Goal: Navigation & Orientation: Find specific page/section

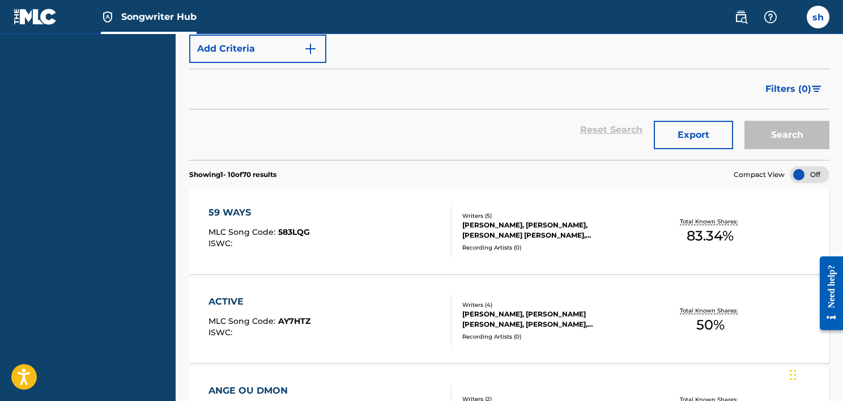
scroll to position [283, 0]
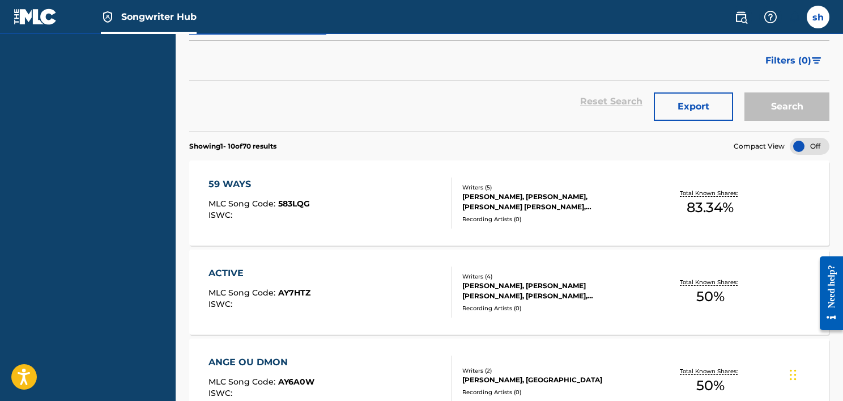
click at [652, 137] on section "Showing 1 - 10 of 70 results Compact View" at bounding box center [509, 142] width 640 height 23
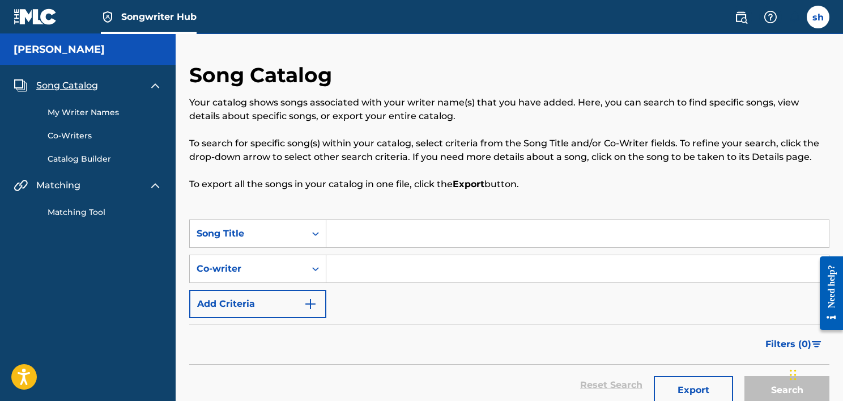
scroll to position [0, 0]
click at [460, 204] on div "Song Catalog Your catalog shows songs associated with your writer name(s) that …" at bounding box center [509, 140] width 640 height 157
click at [436, 199] on div "Song Catalog Your catalog shows songs associated with your writer name(s) that …" at bounding box center [509, 140] width 640 height 157
click at [439, 62] on div "Song Catalog Your catalog shows songs associated with your writer name(s) that …" at bounding box center [509, 140] width 640 height 157
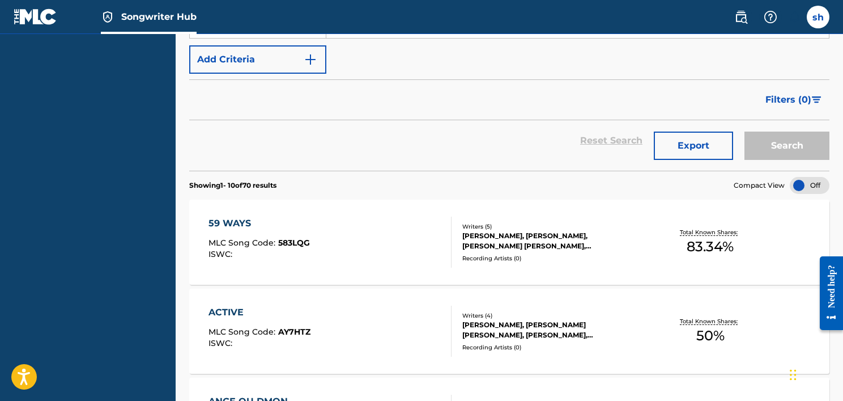
scroll to position [283, 0]
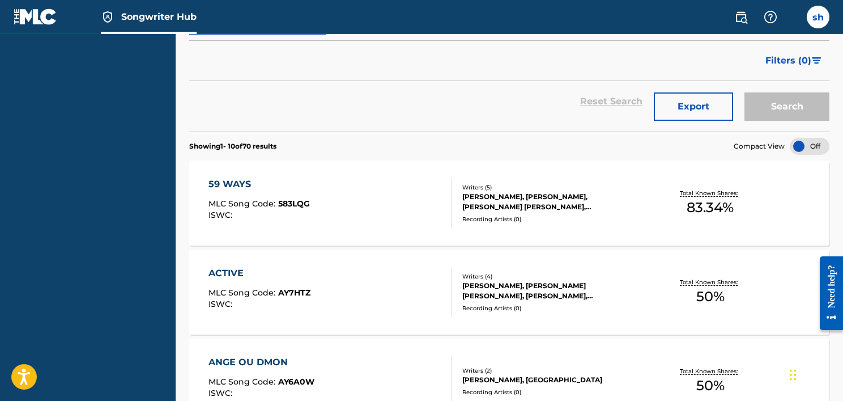
click at [445, 141] on section "Showing 1 - 10 of 70 results Compact View" at bounding box center [509, 142] width 640 height 23
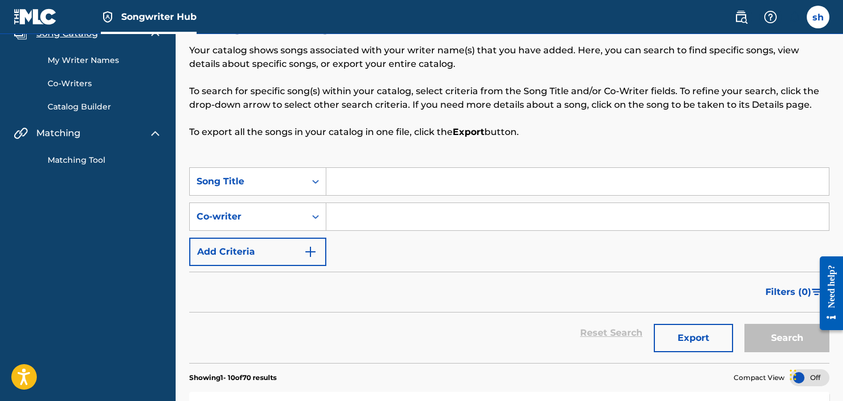
scroll to position [0, 0]
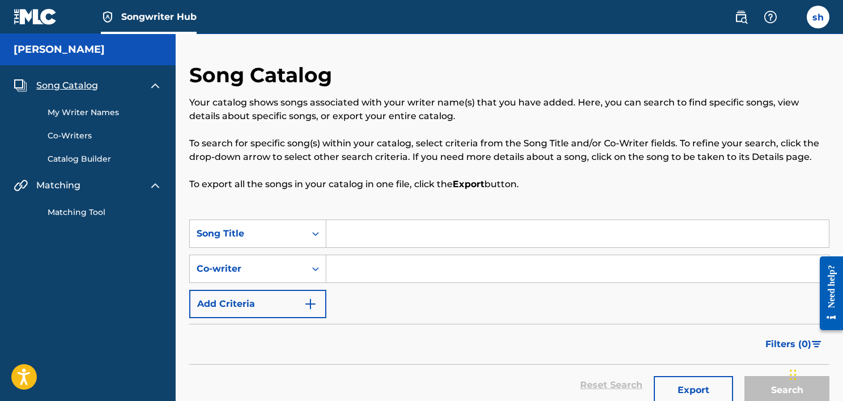
click at [90, 88] on span "Song Catalog" at bounding box center [67, 86] width 62 height 14
click at [826, 22] on label at bounding box center [818, 17] width 23 height 23
click at [818, 17] on input "sh [PERSON_NAME] [EMAIL_ADDRESS][DOMAIN_NAME] Notification Preferences Profile …" at bounding box center [818, 17] width 0 height 0
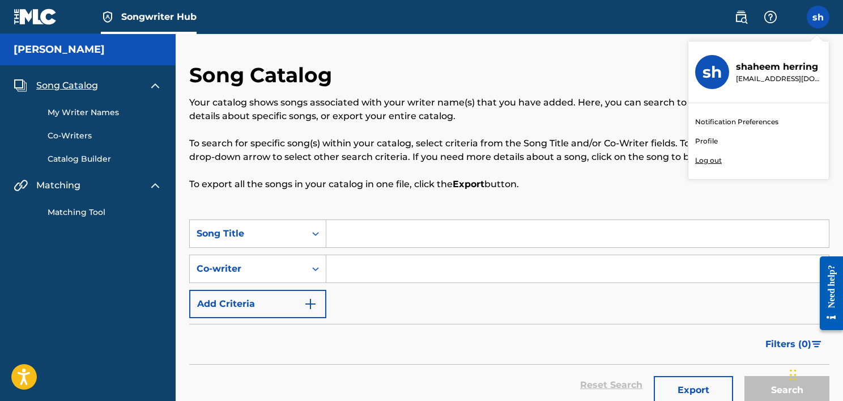
click at [587, 65] on div "Song Catalog Your catalog shows songs associated with your writer name(s) that …" at bounding box center [509, 140] width 640 height 157
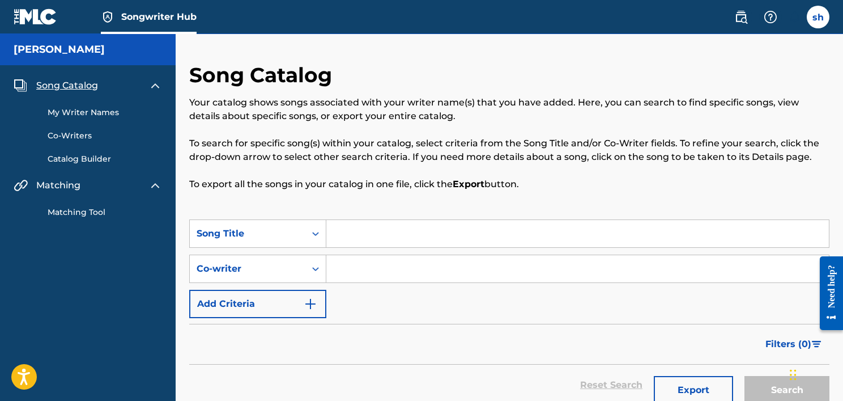
click at [42, 7] on link at bounding box center [36, 16] width 44 height 33
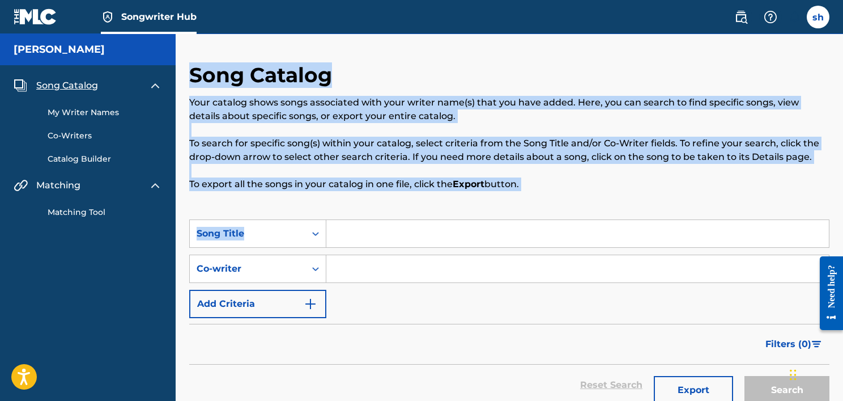
drag, startPoint x: 197, startPoint y: 44, endPoint x: 520, endPoint y: 236, distance: 376.6
click at [522, 190] on p "To export all the songs in your catalog in one file, click the Export button." at bounding box center [509, 184] width 640 height 14
drag, startPoint x: 190, startPoint y: 46, endPoint x: 487, endPoint y: 186, distance: 328.5
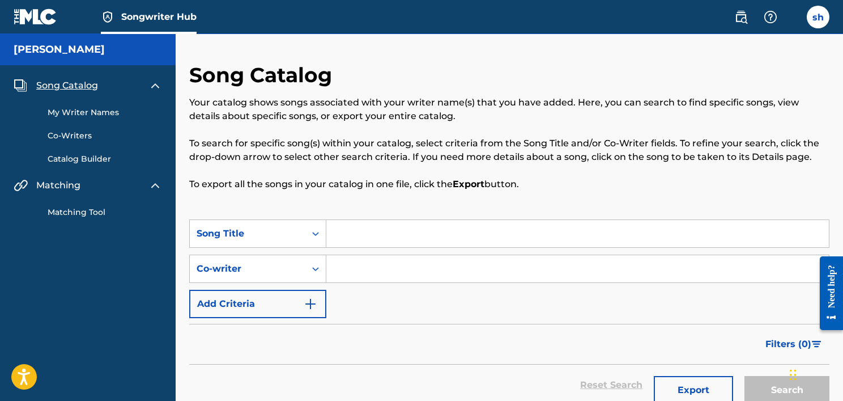
click at [572, 190] on p "To export all the songs in your catalog in one file, click the Export button." at bounding box center [509, 184] width 640 height 14
drag, startPoint x: 571, startPoint y: 197, endPoint x: 230, endPoint y: 58, distance: 368.5
drag, startPoint x: 535, startPoint y: 193, endPoint x: 184, endPoint y: 105, distance: 362.1
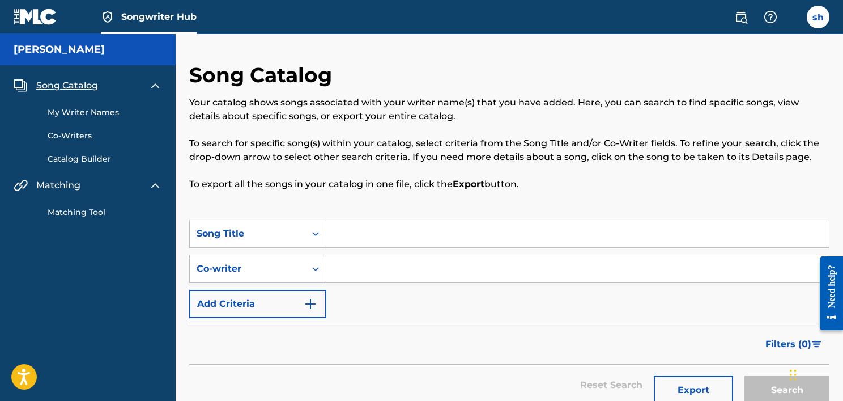
click at [192, 81] on h2 "Song Catalog" at bounding box center [263, 74] width 148 height 25
drag, startPoint x: 209, startPoint y: 75, endPoint x: 567, endPoint y: 189, distance: 375.8
click at [568, 189] on p "To export all the songs in your catalog in one file, click the Export button." at bounding box center [509, 184] width 640 height 14
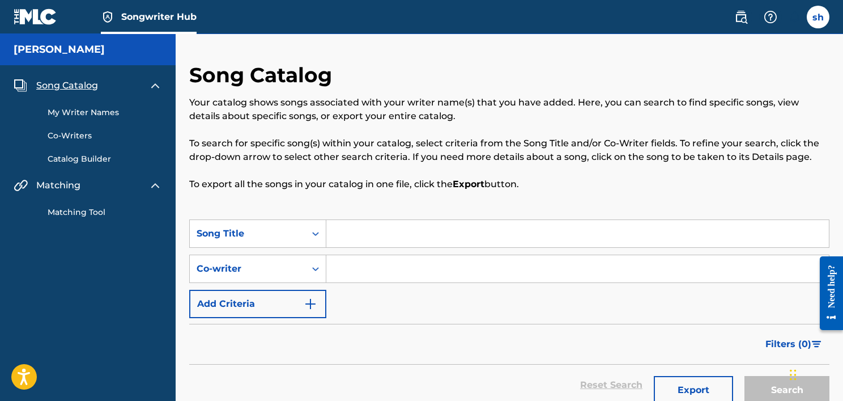
drag, startPoint x: 572, startPoint y: 199, endPoint x: 182, endPoint y: 59, distance: 413.7
drag, startPoint x: 189, startPoint y: 59, endPoint x: 547, endPoint y: 188, distance: 381.0
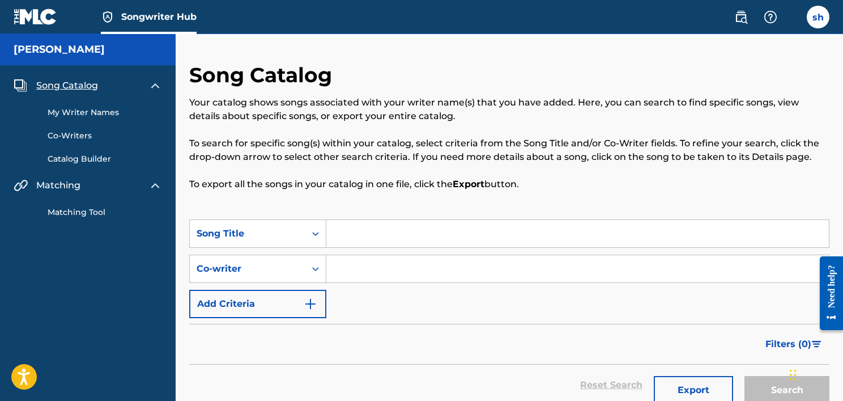
click at [547, 188] on p "To export all the songs in your catalog in one file, click the Export button." at bounding box center [509, 184] width 640 height 14
drag, startPoint x: 555, startPoint y: 192, endPoint x: 194, endPoint y: 56, distance: 385.9
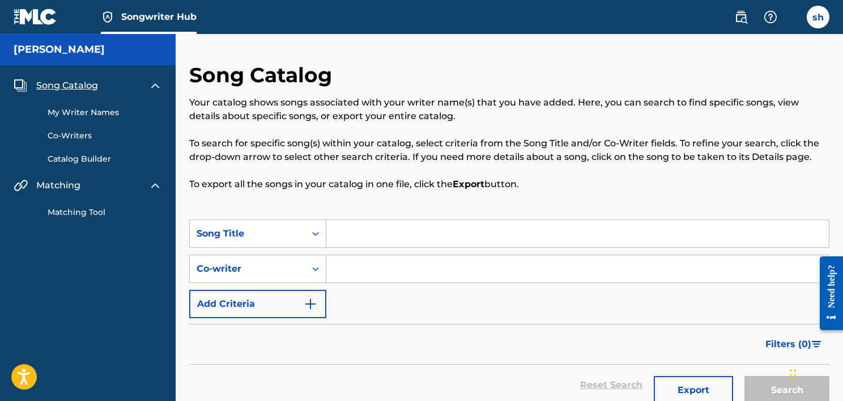
click at [396, 62] on div "Song Catalog Your catalog shows songs associated with your writer name(s) that …" at bounding box center [509, 140] width 640 height 157
drag, startPoint x: 185, startPoint y: 56, endPoint x: 556, endPoint y: 204, distance: 399.7
click at [556, 204] on div "Song Catalog Your catalog shows songs associated with your writer name(s) that …" at bounding box center [509, 140] width 640 height 157
drag, startPoint x: 559, startPoint y: 210, endPoint x: 180, endPoint y: 71, distance: 403.2
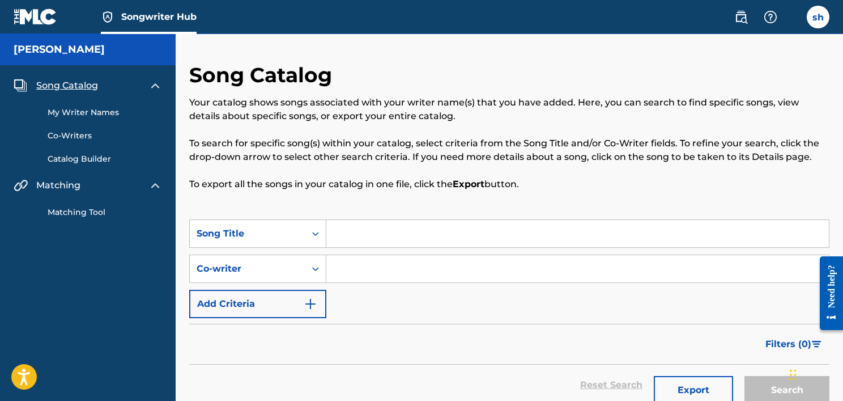
drag, startPoint x: 186, startPoint y: 58, endPoint x: 545, endPoint y: 193, distance: 383.5
click at [545, 193] on div "Song Catalog Your catalog shows songs associated with your writer name(s) that …" at bounding box center [509, 140] width 640 height 157
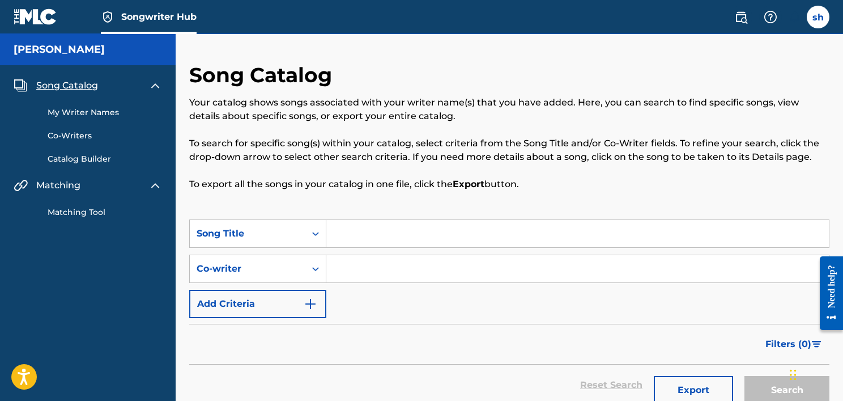
drag, startPoint x: 550, startPoint y: 199, endPoint x: 194, endPoint y: 61, distance: 381.8
drag, startPoint x: 185, startPoint y: 50, endPoint x: 542, endPoint y: 192, distance: 383.8
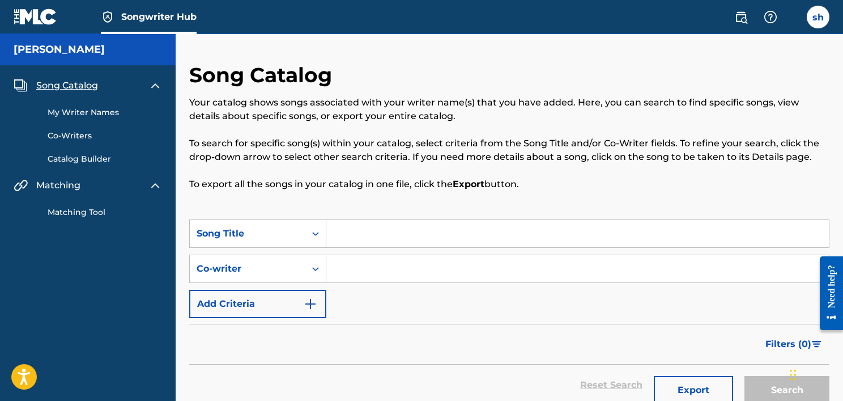
click at [542, 192] on div "Song Catalog Your catalog shows songs associated with your writer name(s) that …" at bounding box center [509, 140] width 640 height 157
drag, startPoint x: 546, startPoint y: 194, endPoint x: 198, endPoint y: 47, distance: 377.6
drag, startPoint x: 192, startPoint y: 52, endPoint x: 573, endPoint y: 208, distance: 411.9
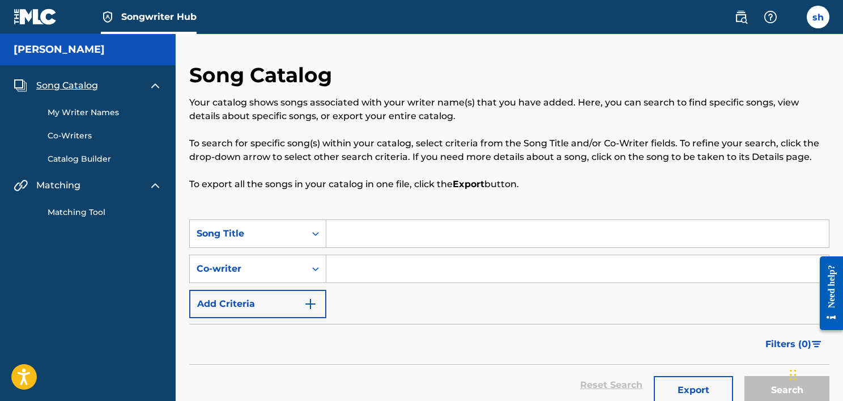
click at [573, 208] on div "Song Catalog Your catalog shows songs associated with your writer name(s) that …" at bounding box center [509, 140] width 640 height 157
drag, startPoint x: 554, startPoint y: 208, endPoint x: 161, endPoint y: 44, distance: 425.1
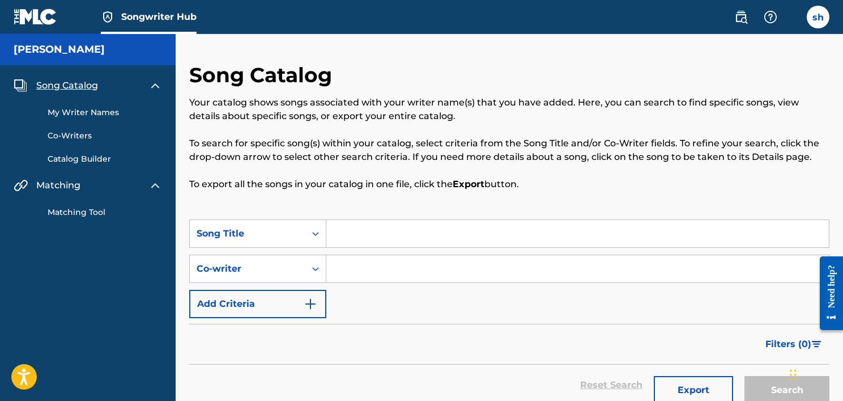
drag, startPoint x: 192, startPoint y: 58, endPoint x: 558, endPoint y: 190, distance: 389.8
click at [558, 190] on p "To export all the songs in your catalog in one file, click the Export button." at bounding box center [509, 184] width 640 height 14
drag, startPoint x: 554, startPoint y: 194, endPoint x: 196, endPoint y: 56, distance: 383.7
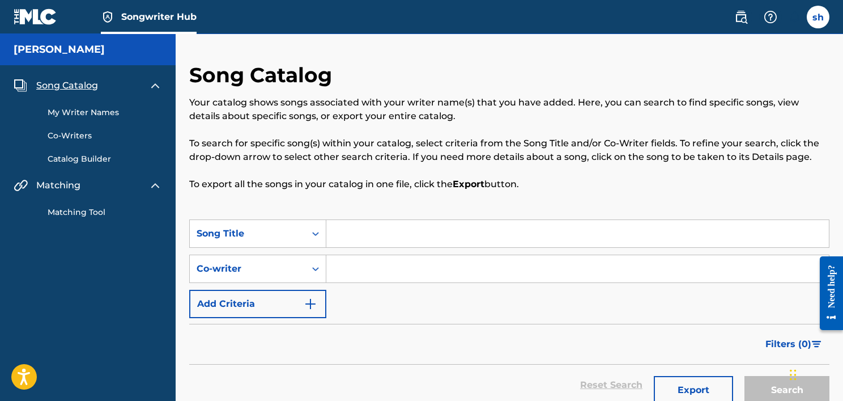
drag, startPoint x: 196, startPoint y: 56, endPoint x: 189, endPoint y: 61, distance: 8.5
drag, startPoint x: 187, startPoint y: 57, endPoint x: 539, endPoint y: 188, distance: 375.2
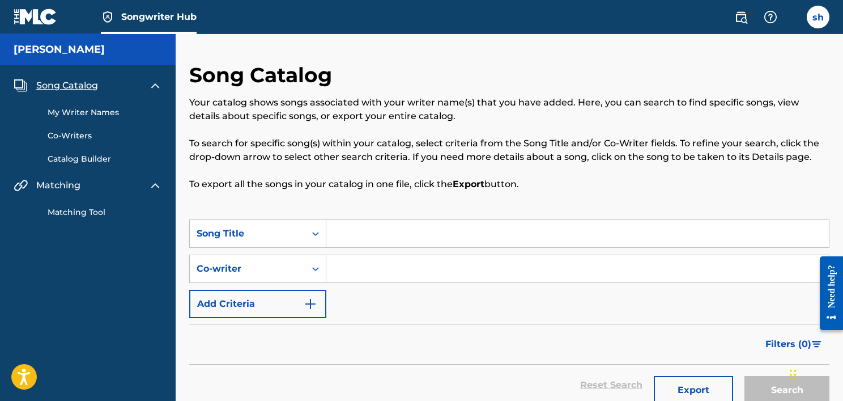
click at [541, 189] on p "To export all the songs in your catalog in one file, click the Export button." at bounding box center [509, 184] width 640 height 14
drag, startPoint x: 547, startPoint y: 197, endPoint x: 193, endPoint y: 67, distance: 377.2
click at [193, 67] on div "Song Catalog Your catalog shows songs associated with your writer name(s) that …" at bounding box center [509, 140] width 640 height 157
click at [193, 63] on h2 "Song Catalog" at bounding box center [263, 74] width 148 height 25
drag, startPoint x: 186, startPoint y: 55, endPoint x: 550, endPoint y: 182, distance: 384.7
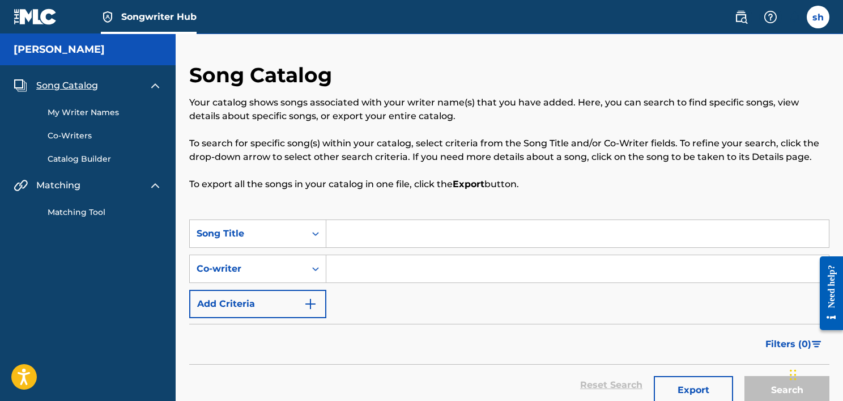
click at [550, 182] on p "To export all the songs in your catalog in one file, click the Export button." at bounding box center [509, 184] width 640 height 14
drag, startPoint x: 554, startPoint y: 190, endPoint x: 190, endPoint y: 60, distance: 386.2
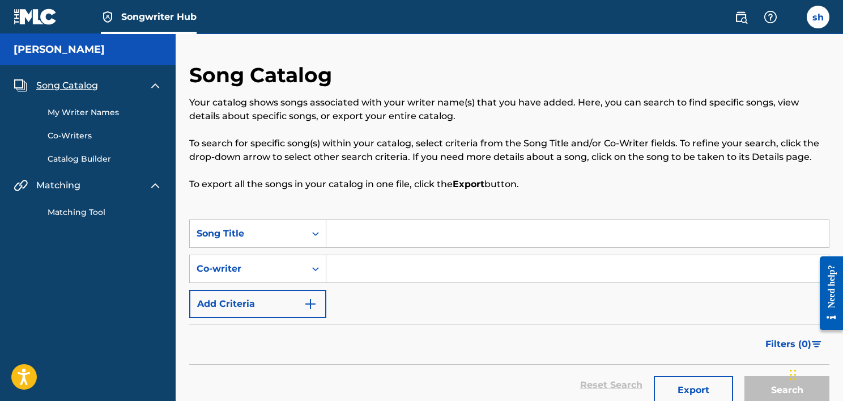
drag, startPoint x: 188, startPoint y: 56, endPoint x: 552, endPoint y: 204, distance: 393.2
click at [552, 204] on div "Song Catalog Your catalog shows songs associated with your writer name(s) that …" at bounding box center [509, 140] width 640 height 157
drag, startPoint x: 555, startPoint y: 199, endPoint x: 182, endPoint y: 70, distance: 394.1
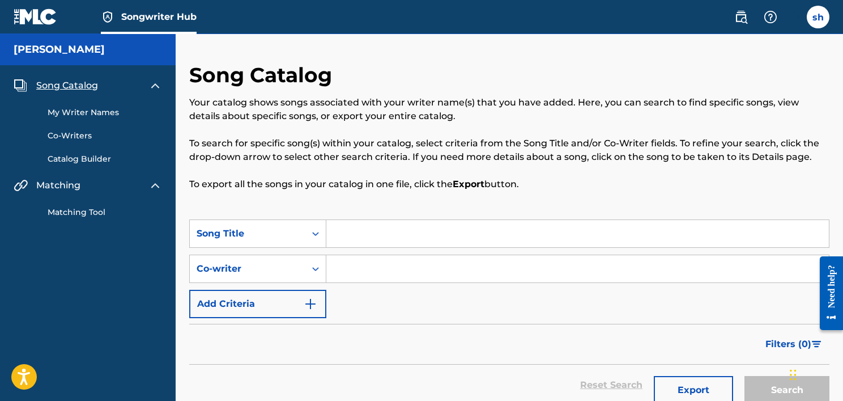
drag, startPoint x: 189, startPoint y: 62, endPoint x: 527, endPoint y: 214, distance: 370.1
click at [527, 214] on div "Song Catalog Your catalog shows songs associated with your writer name(s) that …" at bounding box center [509, 140] width 640 height 157
click at [539, 199] on div "Song Catalog Your catalog shows songs associated with your writer name(s) that …" at bounding box center [509, 140] width 640 height 157
drag, startPoint x: 547, startPoint y: 200, endPoint x: 210, endPoint y: 52, distance: 368.4
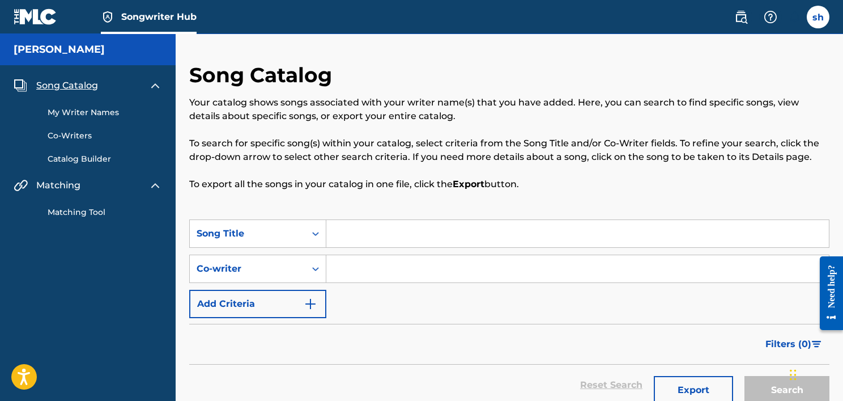
drag, startPoint x: 186, startPoint y: 57, endPoint x: 527, endPoint y: 192, distance: 366.1
click at [545, 194] on div "Song Catalog Your catalog shows songs associated with your writer name(s) that …" at bounding box center [509, 140] width 640 height 157
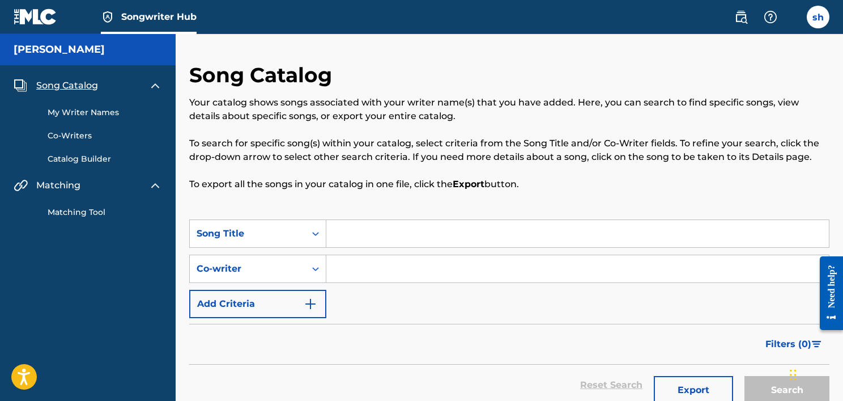
drag, startPoint x: 552, startPoint y: 196, endPoint x: 197, endPoint y: 64, distance: 379.5
click at [197, 64] on div "Song Catalog Your catalog shows songs associated with your writer name(s) that …" at bounding box center [509, 140] width 640 height 157
click at [197, 63] on h2 "Song Catalog" at bounding box center [263, 74] width 148 height 25
drag, startPoint x: 541, startPoint y: 186, endPoint x: 178, endPoint y: 66, distance: 382.4
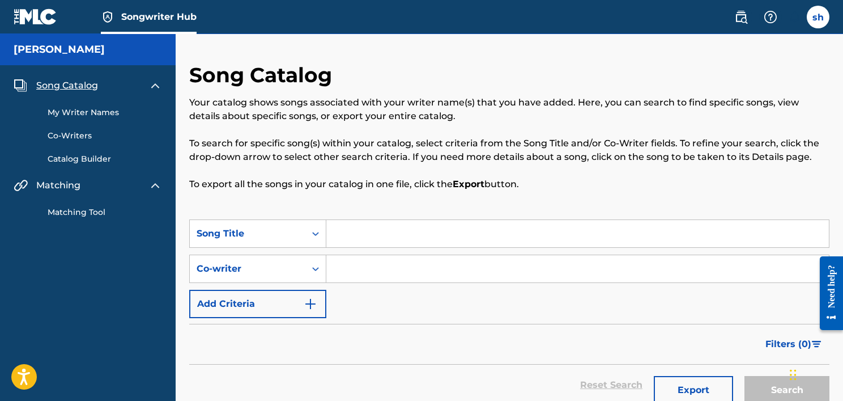
drag, startPoint x: 184, startPoint y: 61, endPoint x: 553, endPoint y: 212, distance: 398.9
click at [552, 202] on div "Song Catalog Your catalog shows songs associated with your writer name(s) that …" at bounding box center [509, 140] width 640 height 157
drag, startPoint x: 527, startPoint y: 194, endPoint x: 190, endPoint y: 65, distance: 360.7
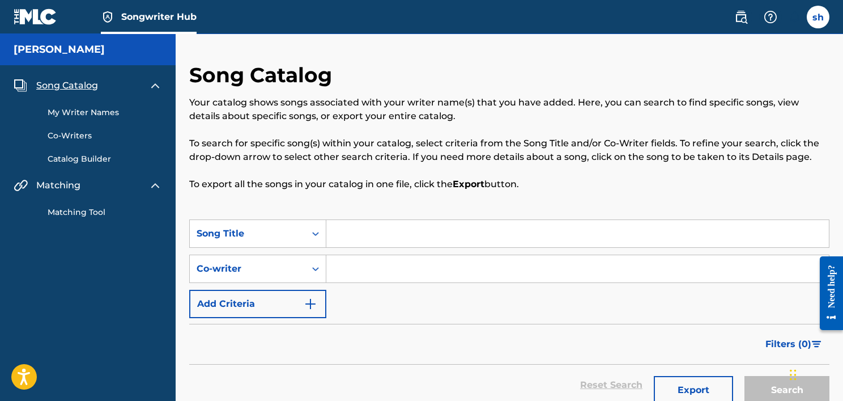
click at [190, 65] on div "Song Catalog Your catalog shows songs associated with your writer name(s) that …" at bounding box center [509, 140] width 640 height 157
click at [192, 65] on h2 "Song Catalog" at bounding box center [263, 74] width 148 height 25
drag, startPoint x: 189, startPoint y: 60, endPoint x: 530, endPoint y: 190, distance: 364.6
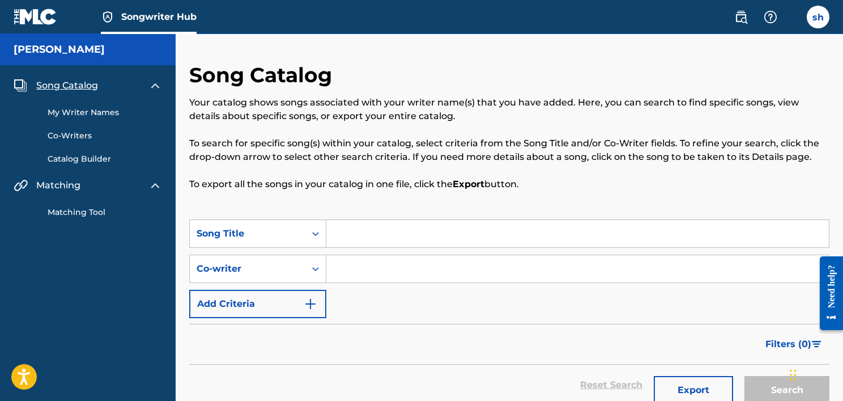
click at [537, 194] on div "Song Catalog Your catalog shows songs associated with your writer name(s) that …" at bounding box center [509, 140] width 640 height 157
drag, startPoint x: 533, startPoint y: 195, endPoint x: 193, endPoint y: 72, distance: 361.5
click at [193, 72] on div "Song Catalog Your catalog shows songs associated with your writer name(s) that …" at bounding box center [509, 140] width 640 height 157
click at [193, 72] on h2 "Song Catalog" at bounding box center [263, 74] width 148 height 25
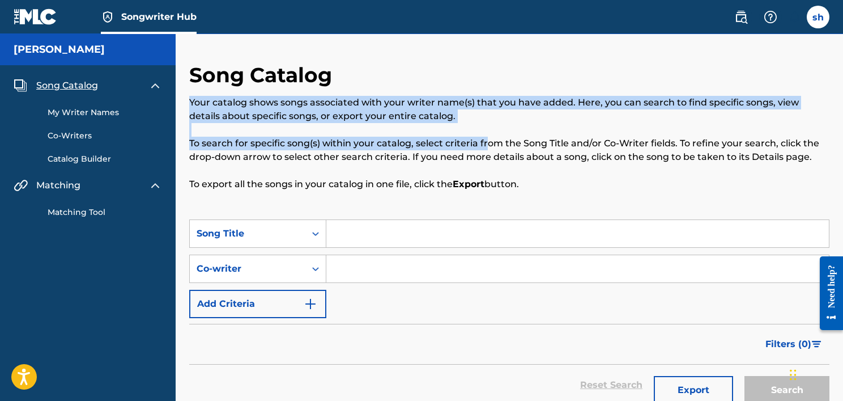
drag, startPoint x: 488, startPoint y: 146, endPoint x: 243, endPoint y: 91, distance: 250.9
click at [243, 91] on div "Song Catalog Your catalog shows songs associated with your writer name(s) that …" at bounding box center [509, 140] width 640 height 157
click at [364, 135] on div "Your catalog shows songs associated with your writer name(s) that you have adde…" at bounding box center [509, 143] width 640 height 95
drag, startPoint x: 318, startPoint y: 140, endPoint x: 345, endPoint y: 136, distance: 26.4
click at [345, 135] on div "Your catalog shows songs associated with your writer name(s) that you have adde…" at bounding box center [509, 143] width 640 height 95
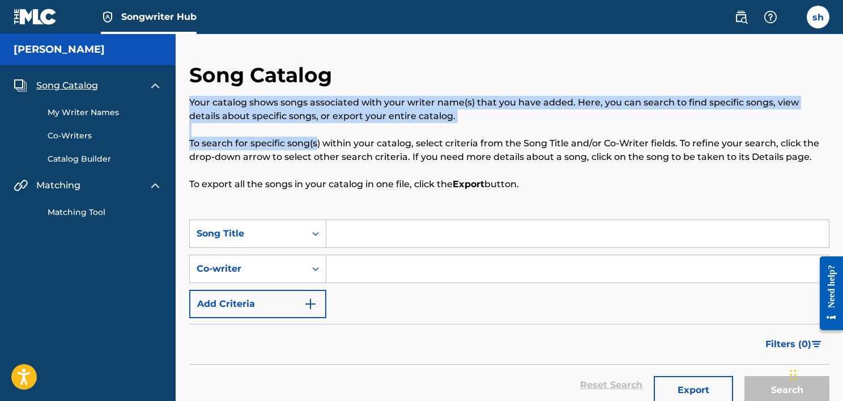
click at [345, 135] on div "Your catalog shows songs associated with your writer name(s) that you have adde…" at bounding box center [509, 143] width 640 height 95
drag, startPoint x: 356, startPoint y: 126, endPoint x: 541, endPoint y: 194, distance: 196.8
click at [541, 194] on div "Song Catalog Your catalog shows songs associated with your writer name(s) that …" at bounding box center [509, 140] width 640 height 157
click at [537, 186] on p "To export all the songs in your catalog in one file, click the Export button." at bounding box center [509, 184] width 640 height 14
drag, startPoint x: 346, startPoint y: 142, endPoint x: 565, endPoint y: 194, distance: 225.3
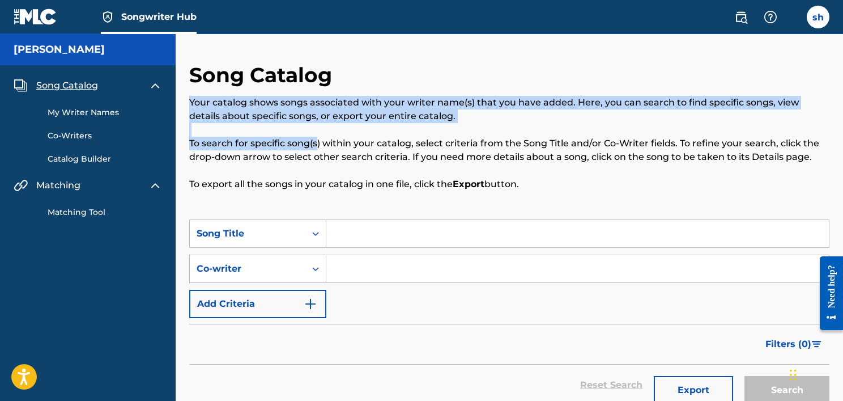
click at [565, 194] on div "Song Catalog Your catalog shows songs associated with your writer name(s) that …" at bounding box center [509, 140] width 640 height 157
click at [564, 193] on div "Song Catalog Your catalog shows songs associated with your writer name(s) that …" at bounding box center [509, 140] width 640 height 157
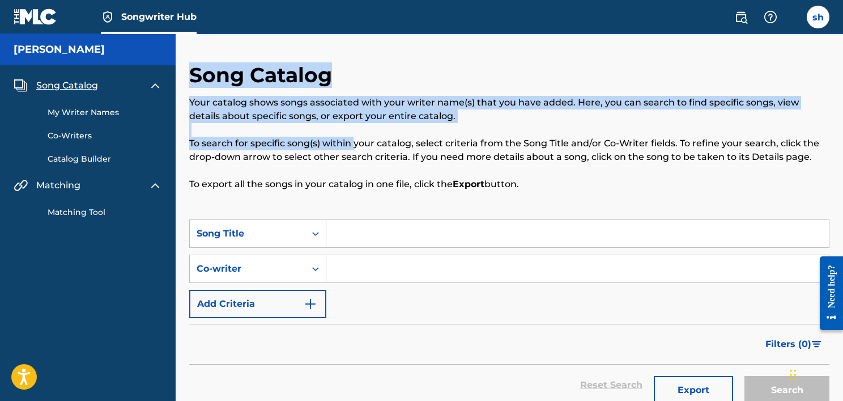
drag, startPoint x: 355, startPoint y: 142, endPoint x: 187, endPoint y: 77, distance: 179.9
click at [193, 77] on h2 "Song Catalog" at bounding box center [263, 74] width 148 height 25
click at [195, 79] on h2 "Song Catalog" at bounding box center [263, 74] width 148 height 25
drag, startPoint x: 189, startPoint y: 78, endPoint x: 532, endPoint y: 183, distance: 358.6
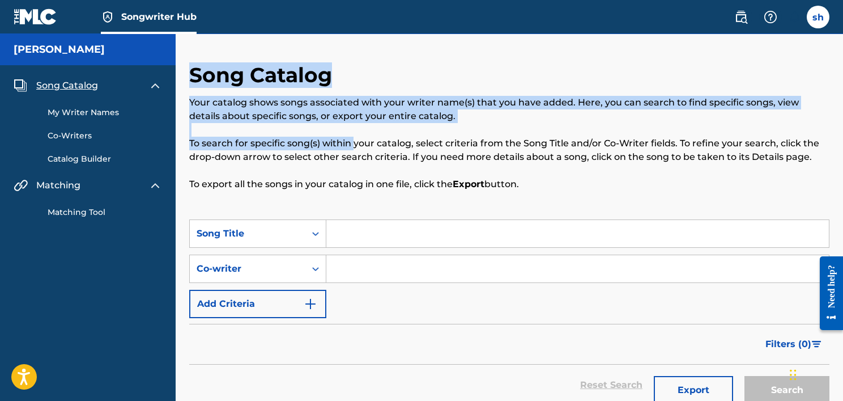
click at [532, 183] on div "Song Catalog Your catalog shows songs associated with your writer name(s) that …" at bounding box center [509, 140] width 640 height 157
click at [532, 183] on p "To export all the songs in your catalog in one file, click the Export button." at bounding box center [509, 184] width 640 height 14
drag, startPoint x: 536, startPoint y: 185, endPoint x: 187, endPoint y: 74, distance: 366.3
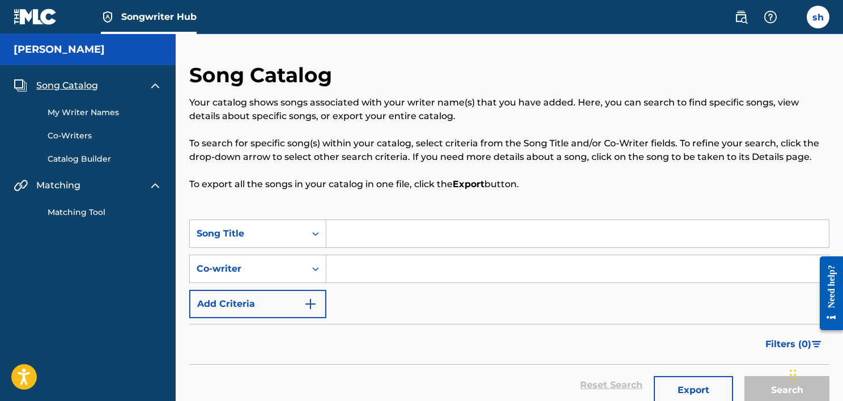
drag, startPoint x: 191, startPoint y: 73, endPoint x: 525, endPoint y: 194, distance: 355.3
click at [525, 194] on div "Song Catalog Your catalog shows songs associated with your writer name(s) that …" at bounding box center [509, 140] width 640 height 157
click at [527, 190] on p "To export all the songs in your catalog in one file, click the Export button." at bounding box center [509, 184] width 640 height 14
click at [531, 187] on p "To export all the songs in your catalog in one file, click the Export button." at bounding box center [509, 184] width 640 height 14
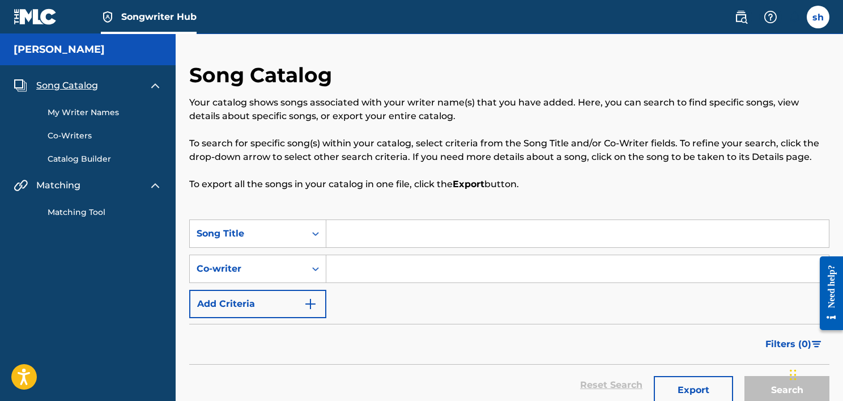
drag, startPoint x: 531, startPoint y: 183, endPoint x: 194, endPoint y: 79, distance: 353.3
click at [194, 79] on div "Song Catalog Your catalog shows songs associated with your writer name(s) that …" at bounding box center [509, 140] width 640 height 157
click at [194, 79] on h2 "Song Catalog" at bounding box center [263, 74] width 148 height 25
drag, startPoint x: 418, startPoint y: 143, endPoint x: 413, endPoint y: 146, distance: 6.3
click at [413, 146] on p "To search for specific song(s) within your catalog, select criteria from the So…" at bounding box center [509, 150] width 640 height 27
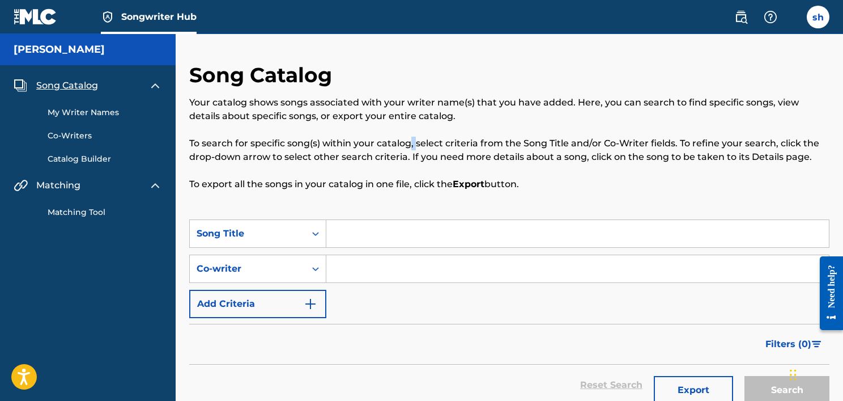
click at [414, 143] on p "To search for specific song(s) within your catalog, select criteria from the So…" at bounding box center [509, 150] width 640 height 27
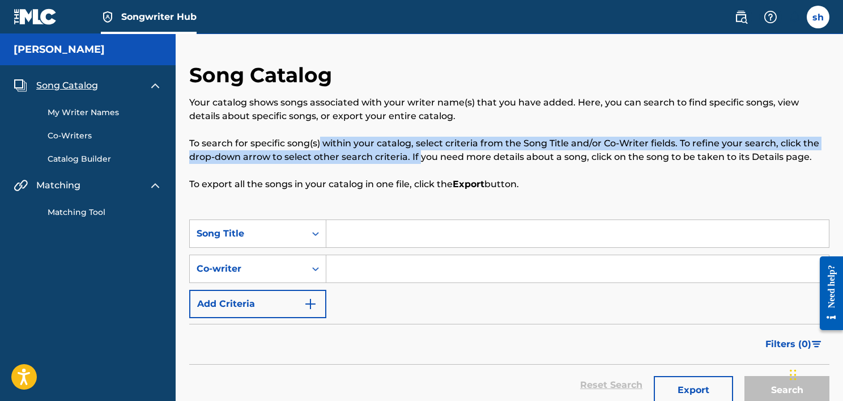
drag, startPoint x: 321, startPoint y: 140, endPoint x: 419, endPoint y: 155, distance: 99.2
click at [419, 155] on p "To search for specific song(s) within your catalog, select criteria from the So…" at bounding box center [509, 150] width 640 height 27
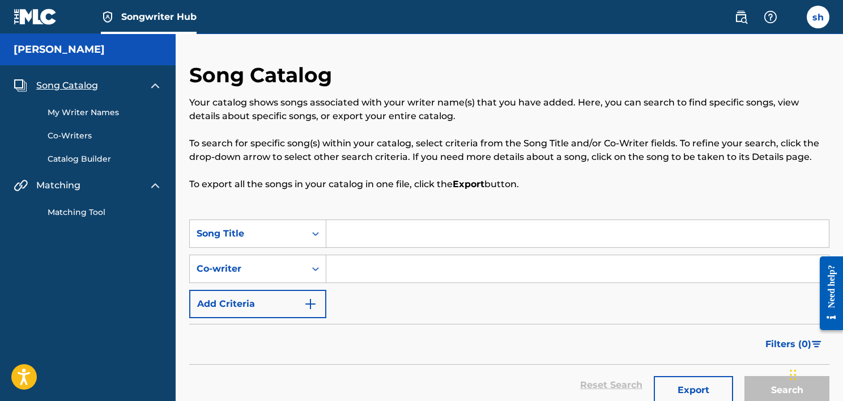
click at [417, 157] on p "To search for specific song(s) within your catalog, select criteria from the So…" at bounding box center [509, 150] width 640 height 27
drag, startPoint x: 542, startPoint y: 181, endPoint x: 182, endPoint y: 81, distance: 373.5
click at [190, 69] on h2 "Song Catalog" at bounding box center [263, 74] width 148 height 25
drag, startPoint x: 189, startPoint y: 67, endPoint x: 578, endPoint y: 179, distance: 405.1
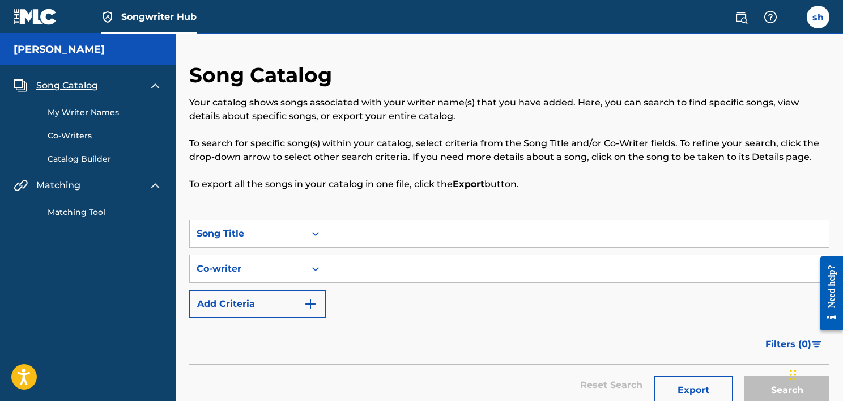
click at [578, 179] on p "To export all the songs in your catalog in one file, click the Export button." at bounding box center [509, 184] width 640 height 14
drag, startPoint x: 573, startPoint y: 189, endPoint x: 190, endPoint y: 72, distance: 400.4
click at [190, 72] on div "Song Catalog Your catalog shows songs associated with your writer name(s) that …" at bounding box center [509, 140] width 640 height 157
click at [190, 72] on h2 "Song Catalog" at bounding box center [263, 74] width 148 height 25
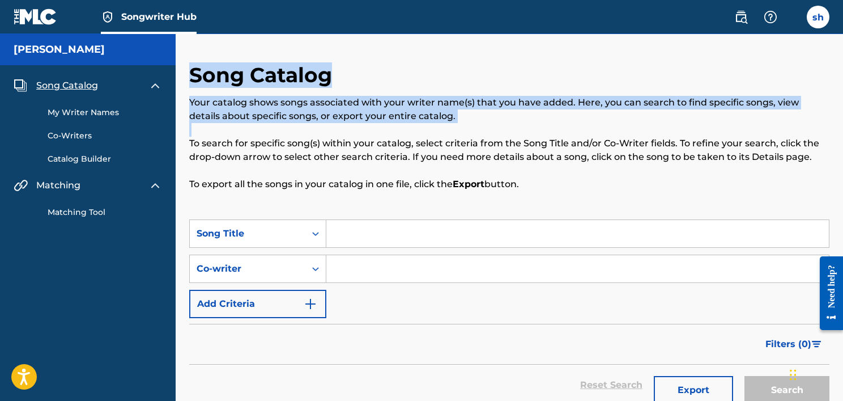
drag, startPoint x: 200, startPoint y: 72, endPoint x: 563, endPoint y: 177, distance: 377.5
click at [563, 177] on div "Song Catalog Your catalog shows songs associated with your writer name(s) that …" at bounding box center [509, 140] width 640 height 157
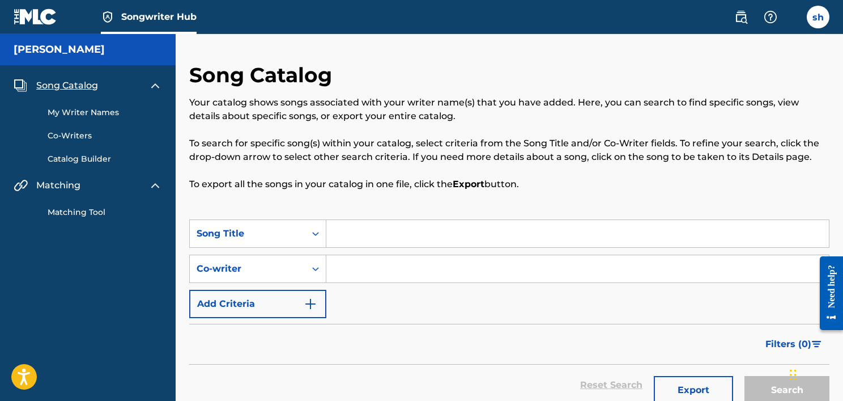
click at [563, 177] on p "To export all the songs in your catalog in one file, click the Export button." at bounding box center [509, 184] width 640 height 14
drag, startPoint x: 559, startPoint y: 183, endPoint x: 193, endPoint y: 76, distance: 381.8
click at [193, 76] on div "Song Catalog Your catalog shows songs associated with your writer name(s) that …" at bounding box center [509, 140] width 640 height 157
click at [193, 76] on h2 "Song Catalog" at bounding box center [263, 74] width 148 height 25
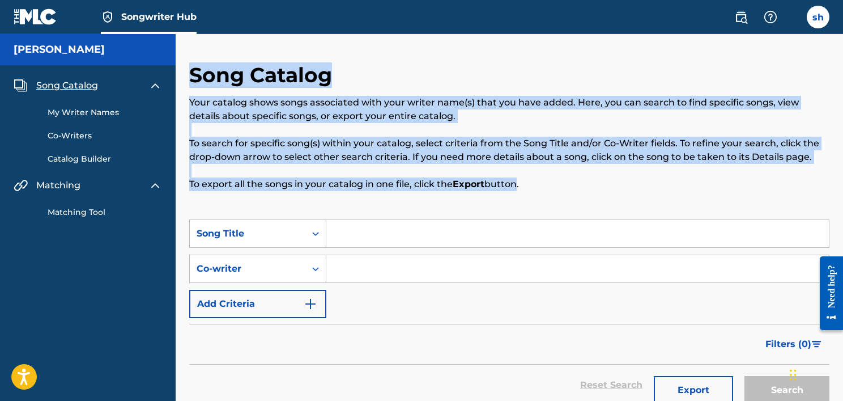
drag, startPoint x: 190, startPoint y: 76, endPoint x: 516, endPoint y: 193, distance: 346.1
click at [516, 193] on div "Song Catalog Your catalog shows songs associated with your writer name(s) that …" at bounding box center [509, 140] width 640 height 157
click at [517, 193] on div "Song Catalog Your catalog shows songs associated with your writer name(s) that …" at bounding box center [509, 140] width 640 height 157
drag, startPoint x: 535, startPoint y: 193, endPoint x: 182, endPoint y: 74, distance: 372.9
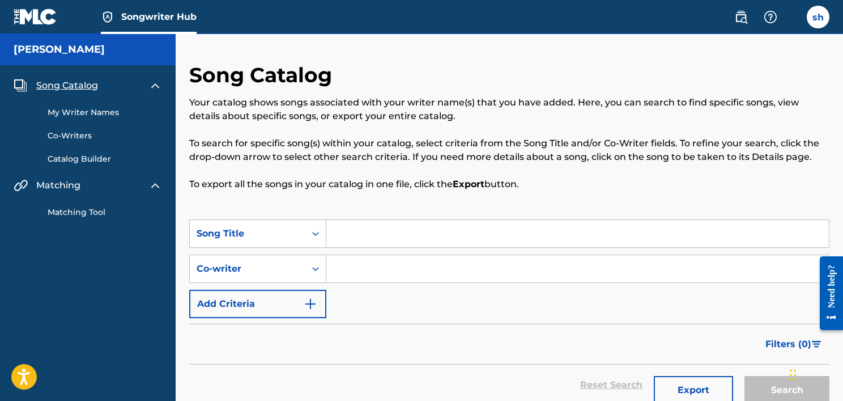
drag, startPoint x: 184, startPoint y: 67, endPoint x: 541, endPoint y: 216, distance: 386.6
click at [541, 201] on div "Song Catalog Your catalog shows songs associated with your writer name(s) that …" at bounding box center [509, 140] width 640 height 157
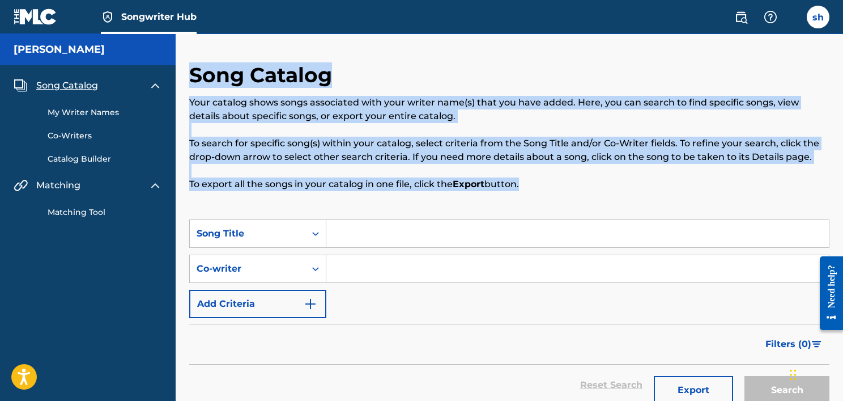
drag, startPoint x: 541, startPoint y: 201, endPoint x: 180, endPoint y: 79, distance: 380.4
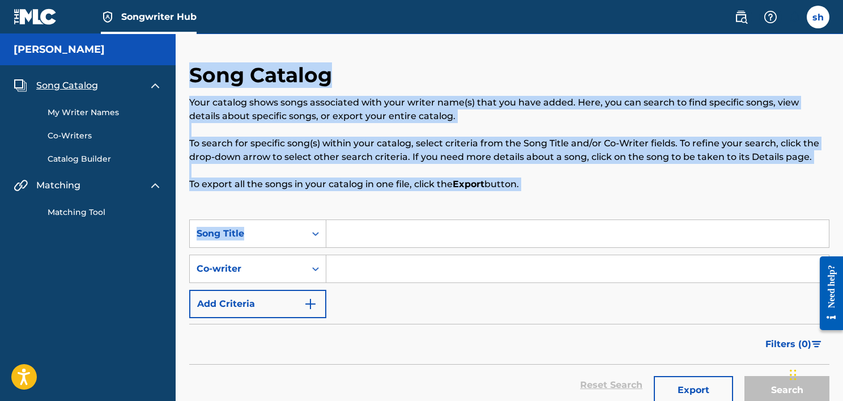
drag, startPoint x: 186, startPoint y: 70, endPoint x: 512, endPoint y: 237, distance: 365.7
click at [512, 212] on div "Song Catalog Your catalog shows songs associated with your writer name(s) that …" at bounding box center [509, 140] width 640 height 157
drag, startPoint x: 541, startPoint y: 206, endPoint x: 182, endPoint y: 73, distance: 382.8
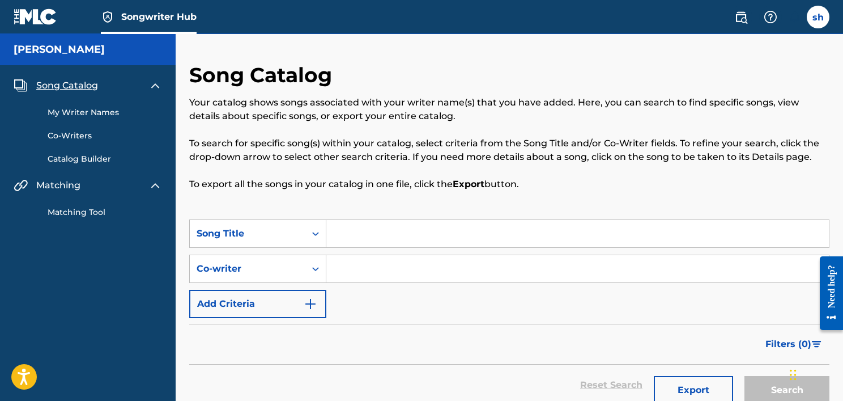
drag, startPoint x: 188, startPoint y: 70, endPoint x: 531, endPoint y: 201, distance: 366.9
click at [537, 197] on div "Song Catalog Your catalog shows songs associated with your writer name(s) that …" at bounding box center [509, 140] width 640 height 157
drag, startPoint x: 543, startPoint y: 198, endPoint x: 210, endPoint y: 58, distance: 361.2
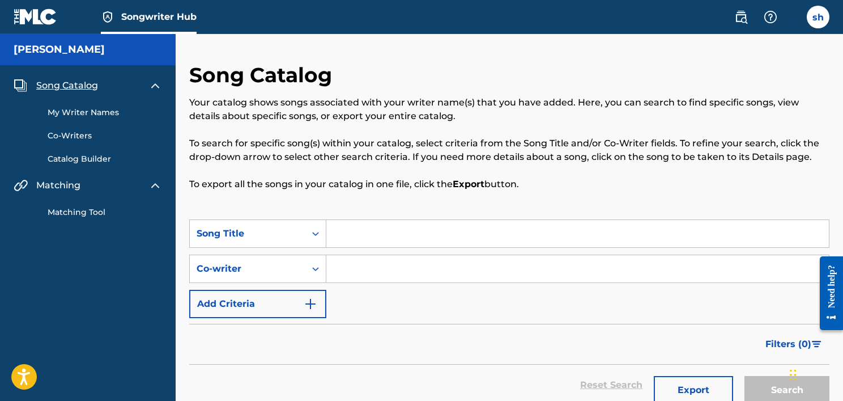
drag, startPoint x: 584, startPoint y: 202, endPoint x: 184, endPoint y: 69, distance: 421.4
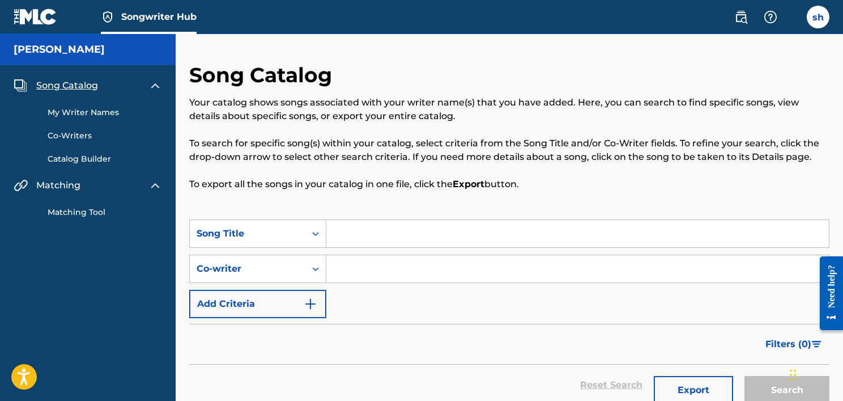
drag, startPoint x: 192, startPoint y: 70, endPoint x: 580, endPoint y: 202, distance: 410.7
click at [580, 202] on div "Song Catalog Your catalog shows songs associated with your writer name(s) that …" at bounding box center [509, 140] width 640 height 157
drag, startPoint x: 577, startPoint y: 199, endPoint x: 571, endPoint y: 201, distance: 6.5
click at [577, 199] on div "Song Catalog Your catalog shows songs associated with your writer name(s) that …" at bounding box center [509, 140] width 640 height 157
click at [559, 198] on div "Song Catalog Your catalog shows songs associated with your writer name(s) that …" at bounding box center [509, 140] width 640 height 157
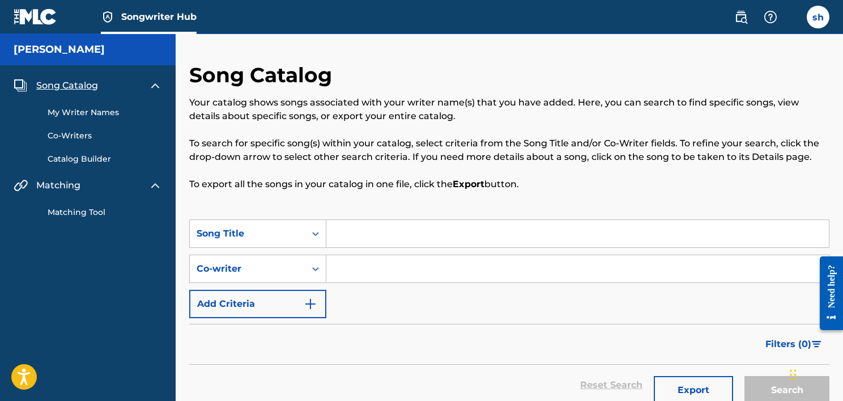
click at [535, 188] on p "To export all the songs in your catalog in one file, click the Export button." at bounding box center [509, 184] width 640 height 14
drag, startPoint x: 541, startPoint y: 189, endPoint x: 184, endPoint y: 87, distance: 370.7
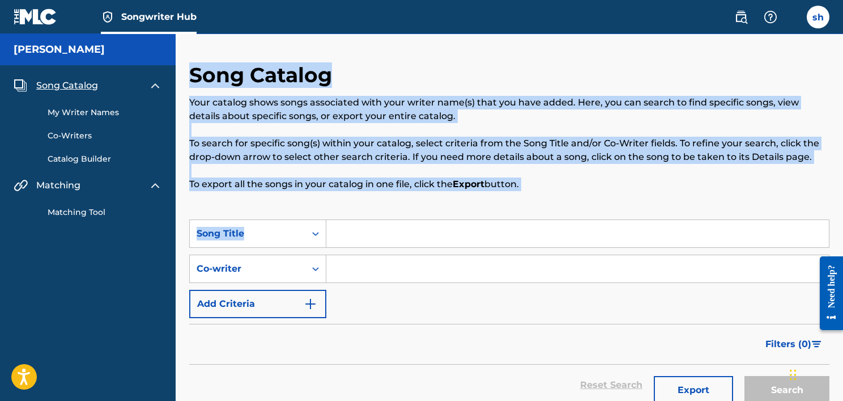
drag, startPoint x: 187, startPoint y: 70, endPoint x: 599, endPoint y: 235, distance: 444.2
click at [572, 194] on div "Song Catalog Your catalog shows songs associated with your writer name(s) that …" at bounding box center [509, 140] width 640 height 157
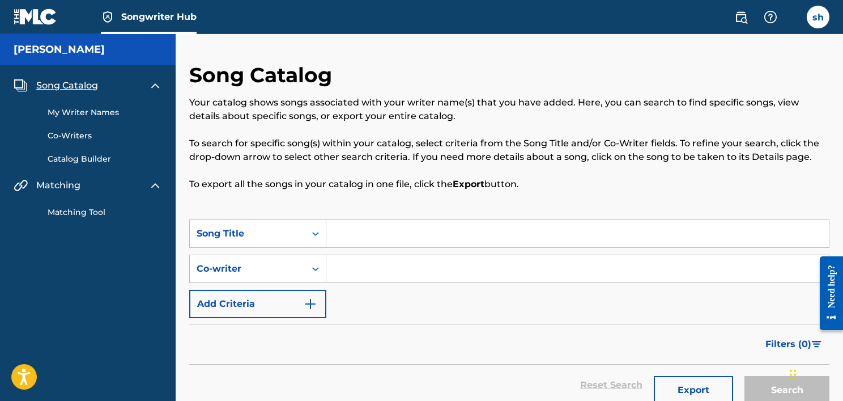
drag, startPoint x: 551, startPoint y: 197, endPoint x: 192, endPoint y: 79, distance: 378.4
click at [192, 79] on div "Song Catalog Your catalog shows songs associated with your writer name(s) that …" at bounding box center [509, 140] width 640 height 157
click at [192, 79] on h2 "Song Catalog" at bounding box center [263, 74] width 148 height 25
drag, startPoint x: 188, startPoint y: 76, endPoint x: 543, endPoint y: 190, distance: 373.1
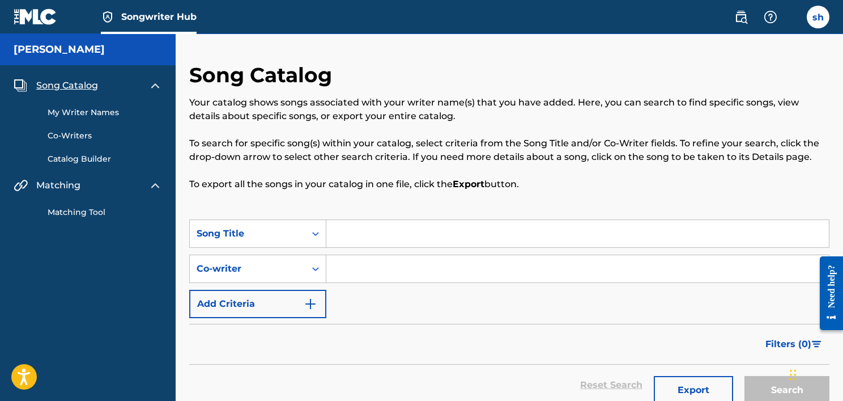
click at [547, 188] on p "To export all the songs in your catalog in one file, click the Export button." at bounding box center [509, 184] width 640 height 14
drag, startPoint x: 552, startPoint y: 190, endPoint x: 199, endPoint y: 52, distance: 379.6
drag, startPoint x: 186, startPoint y: 59, endPoint x: 544, endPoint y: 182, distance: 378.3
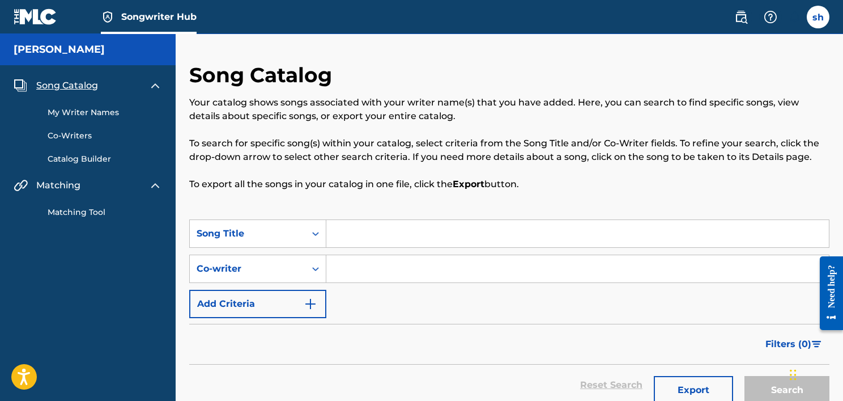
click at [544, 182] on p "To export all the songs in your catalog in one file, click the Export button." at bounding box center [509, 184] width 640 height 14
drag, startPoint x: 541, startPoint y: 190, endPoint x: 186, endPoint y: 66, distance: 375.6
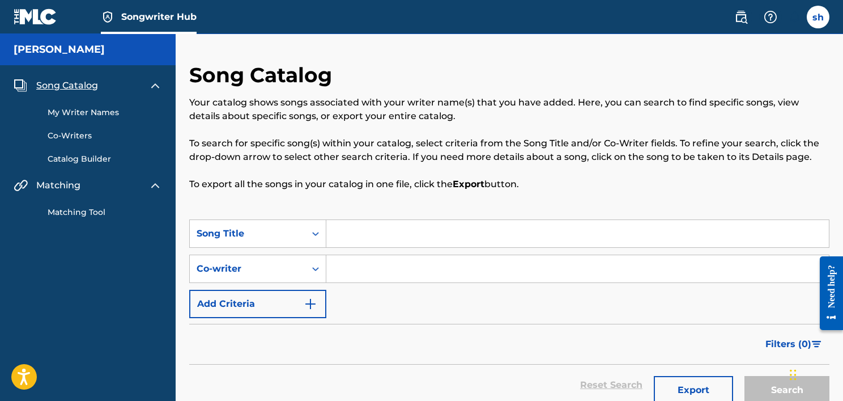
drag, startPoint x: 188, startPoint y: 67, endPoint x: 543, endPoint y: 201, distance: 378.9
click at [550, 199] on div "Song Catalog Your catalog shows songs associated with your writer name(s) that …" at bounding box center [509, 140] width 640 height 157
click at [530, 181] on p "To export all the songs in your catalog in one file, click the Export button." at bounding box center [509, 184] width 640 height 14
drag, startPoint x: 537, startPoint y: 189, endPoint x: 182, endPoint y: 65, distance: 376.0
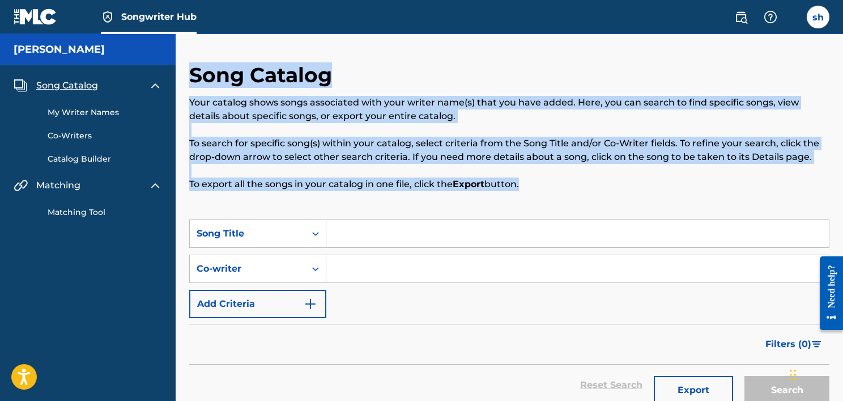
drag, startPoint x: 190, startPoint y: 70, endPoint x: 522, endPoint y: 199, distance: 356.8
click at [522, 199] on div "Song Catalog Your catalog shows songs associated with your writer name(s) that …" at bounding box center [509, 140] width 640 height 157
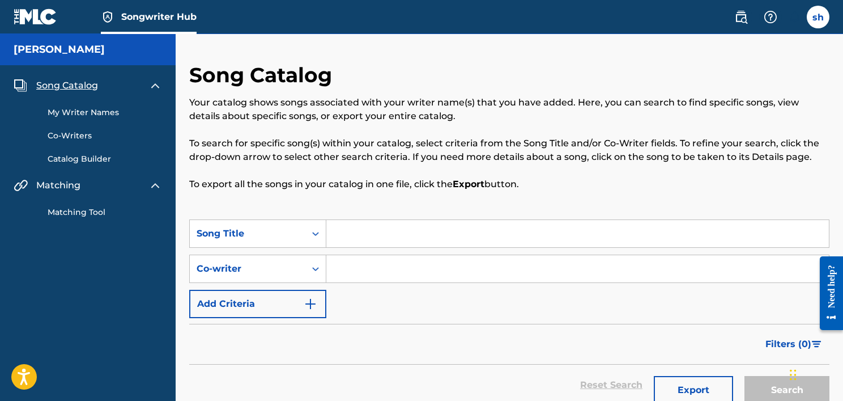
click at [537, 196] on div "Song Catalog Your catalog shows songs associated with your writer name(s) that …" at bounding box center [509, 140] width 640 height 157
drag, startPoint x: 543, startPoint y: 196, endPoint x: 192, endPoint y: 75, distance: 371.5
click at [192, 75] on div "Song Catalog Your catalog shows songs associated with your writer name(s) that …" at bounding box center [509, 140] width 640 height 157
click at [192, 75] on h2 "Song Catalog" at bounding box center [263, 74] width 148 height 25
drag, startPoint x: 189, startPoint y: 75, endPoint x: 541, endPoint y: 196, distance: 371.6
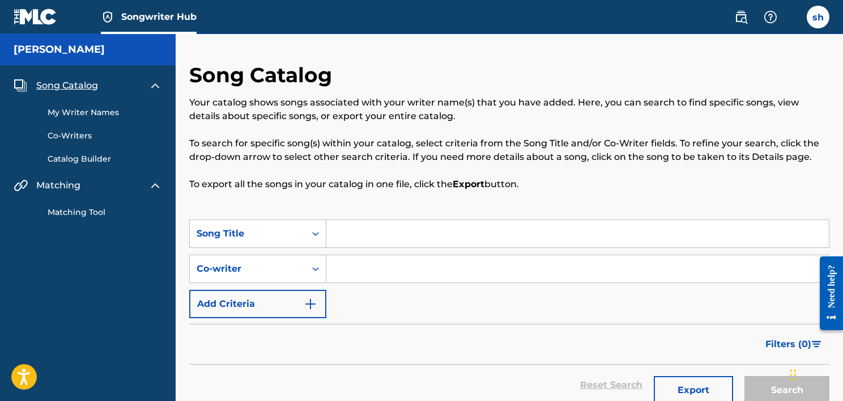
click at [541, 196] on div "Song Catalog Your catalog shows songs associated with your writer name(s) that …" at bounding box center [509, 140] width 640 height 157
click at [542, 188] on p "To export all the songs in your catalog in one file, click the Export button." at bounding box center [509, 184] width 640 height 14
drag, startPoint x: 550, startPoint y: 190, endPoint x: 192, endPoint y: 76, distance: 375.8
click at [192, 76] on div "Song Catalog Your catalog shows songs associated with your writer name(s) that …" at bounding box center [509, 140] width 640 height 157
click at [197, 72] on h2 "Song Catalog" at bounding box center [263, 74] width 148 height 25
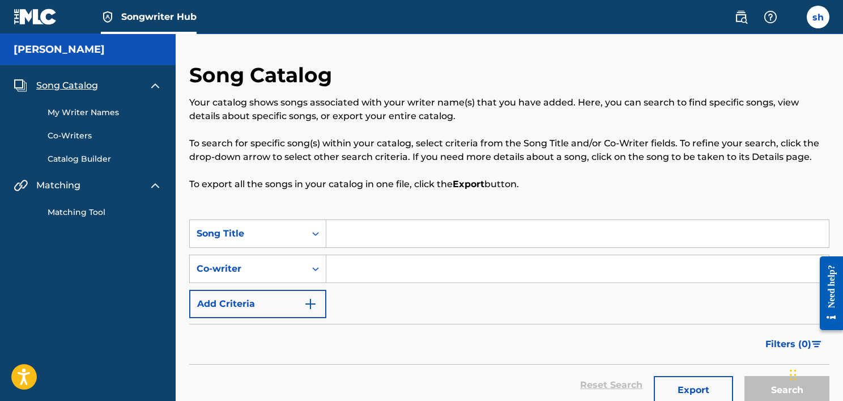
click at [485, 157] on p "To search for specific song(s) within your catalog, select criteria from the So…" at bounding box center [509, 150] width 640 height 27
